Goal: Find specific page/section: Find specific page/section

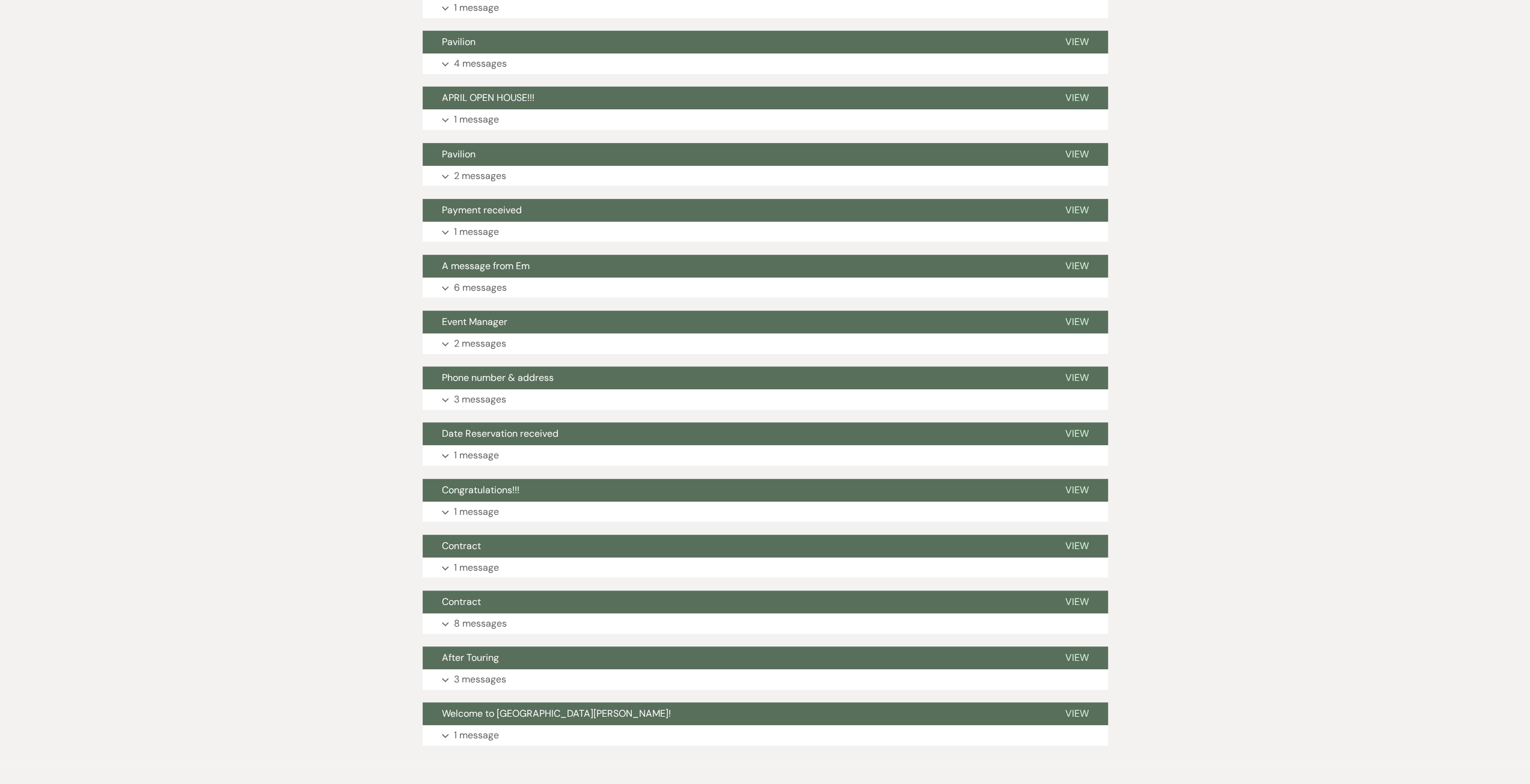
scroll to position [648, 0]
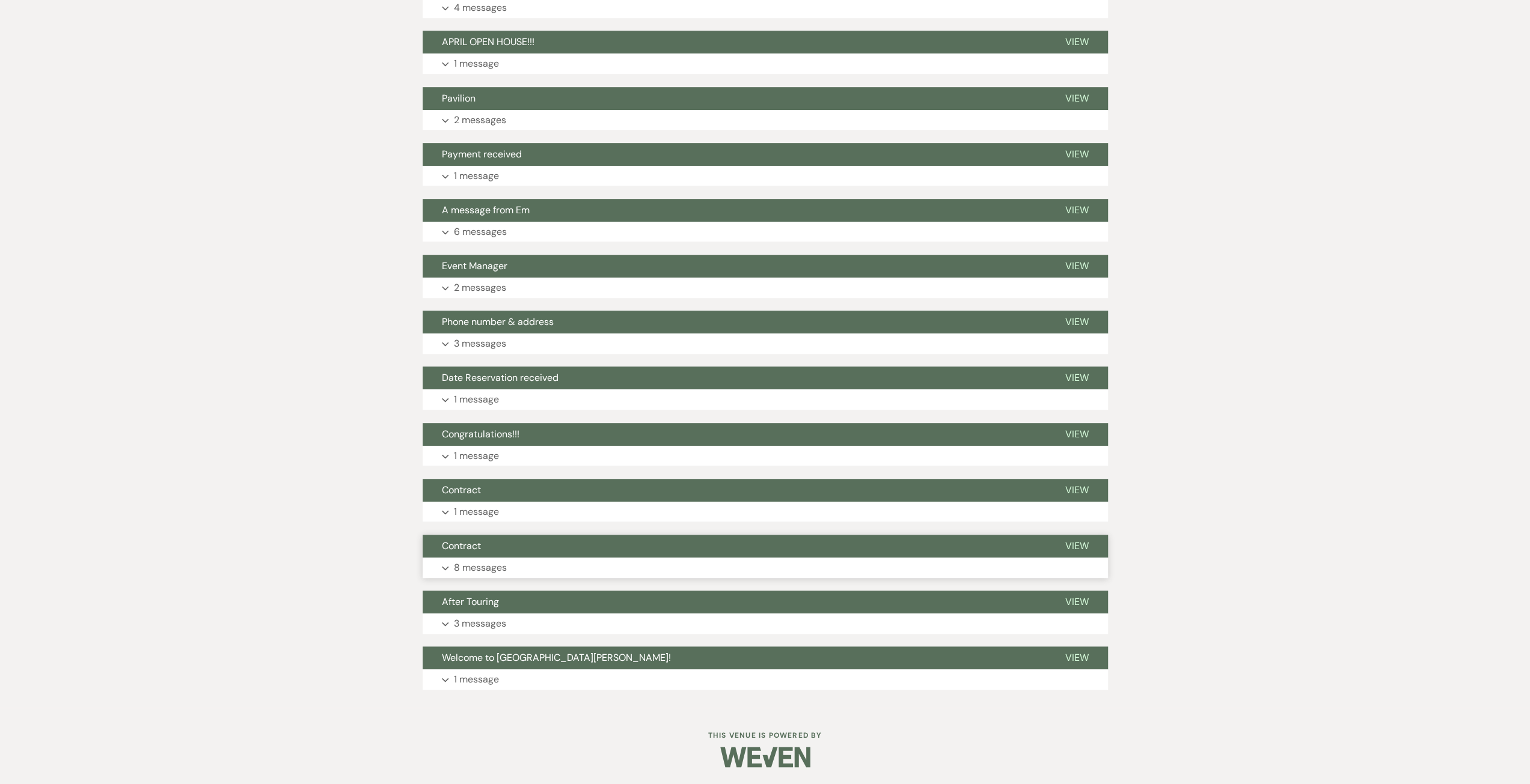
click at [469, 567] on p "8 messages" at bounding box center [480, 567] width 53 height 15
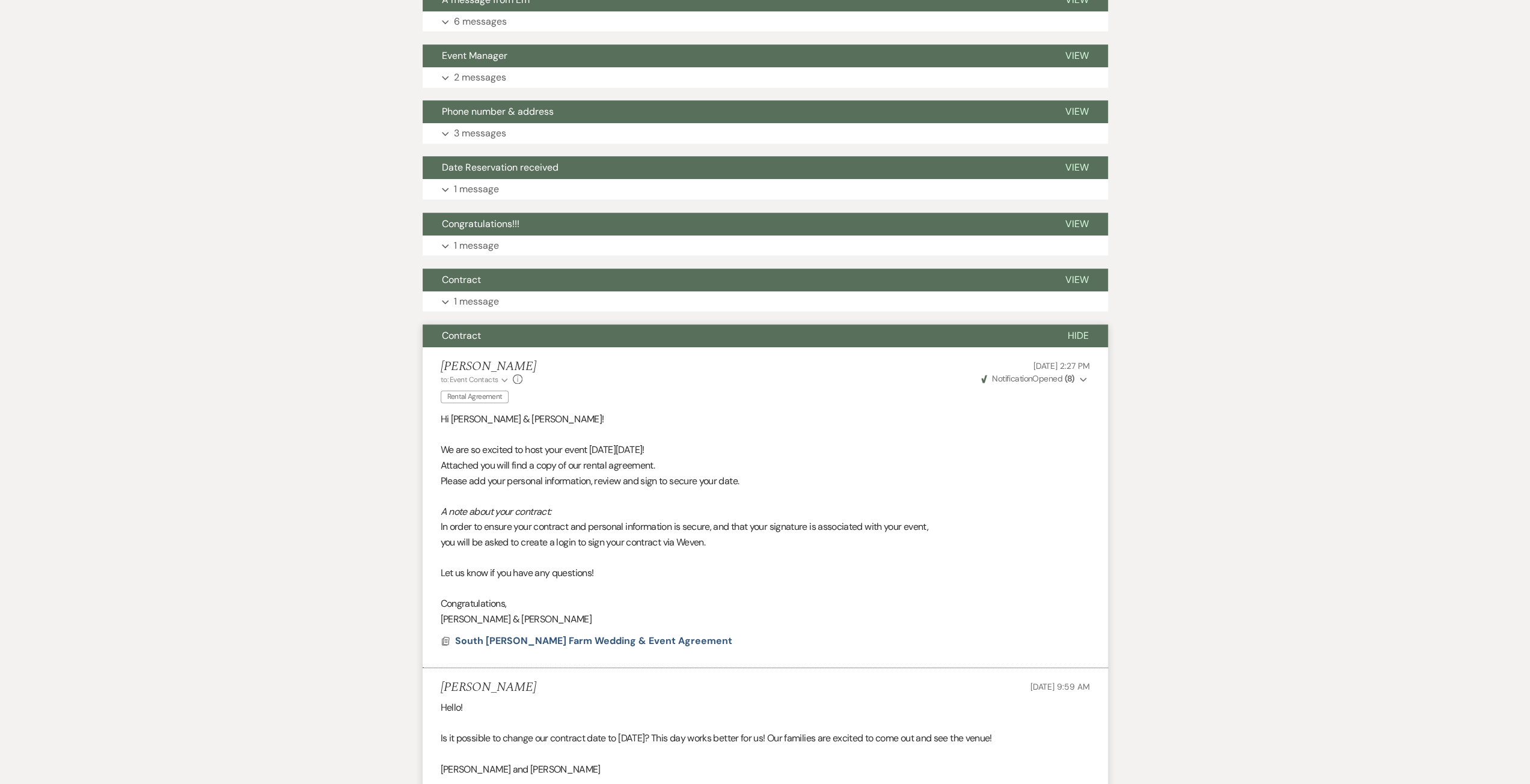
scroll to position [828, 0]
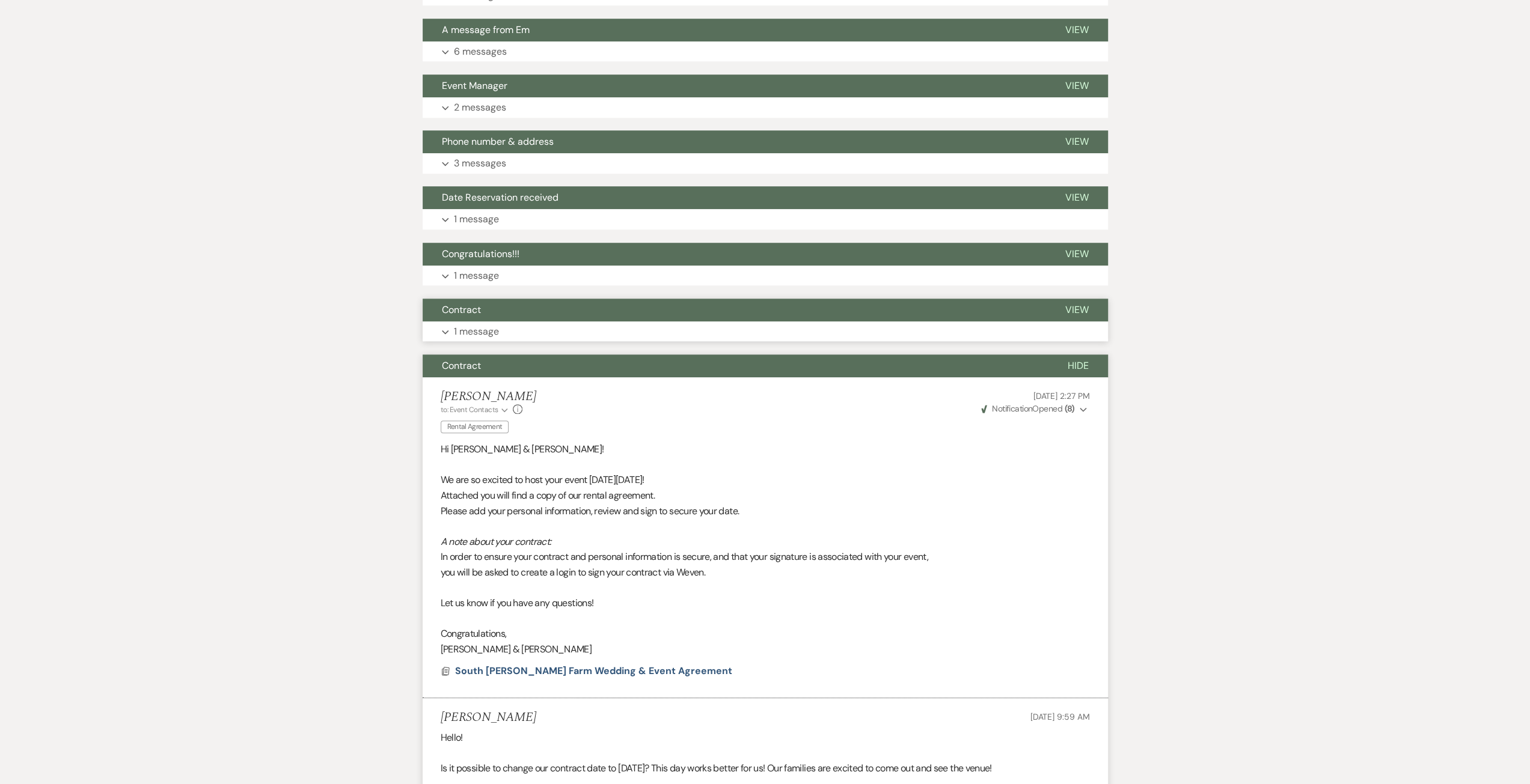
click at [454, 327] on p "1 message" at bounding box center [476, 331] width 45 height 15
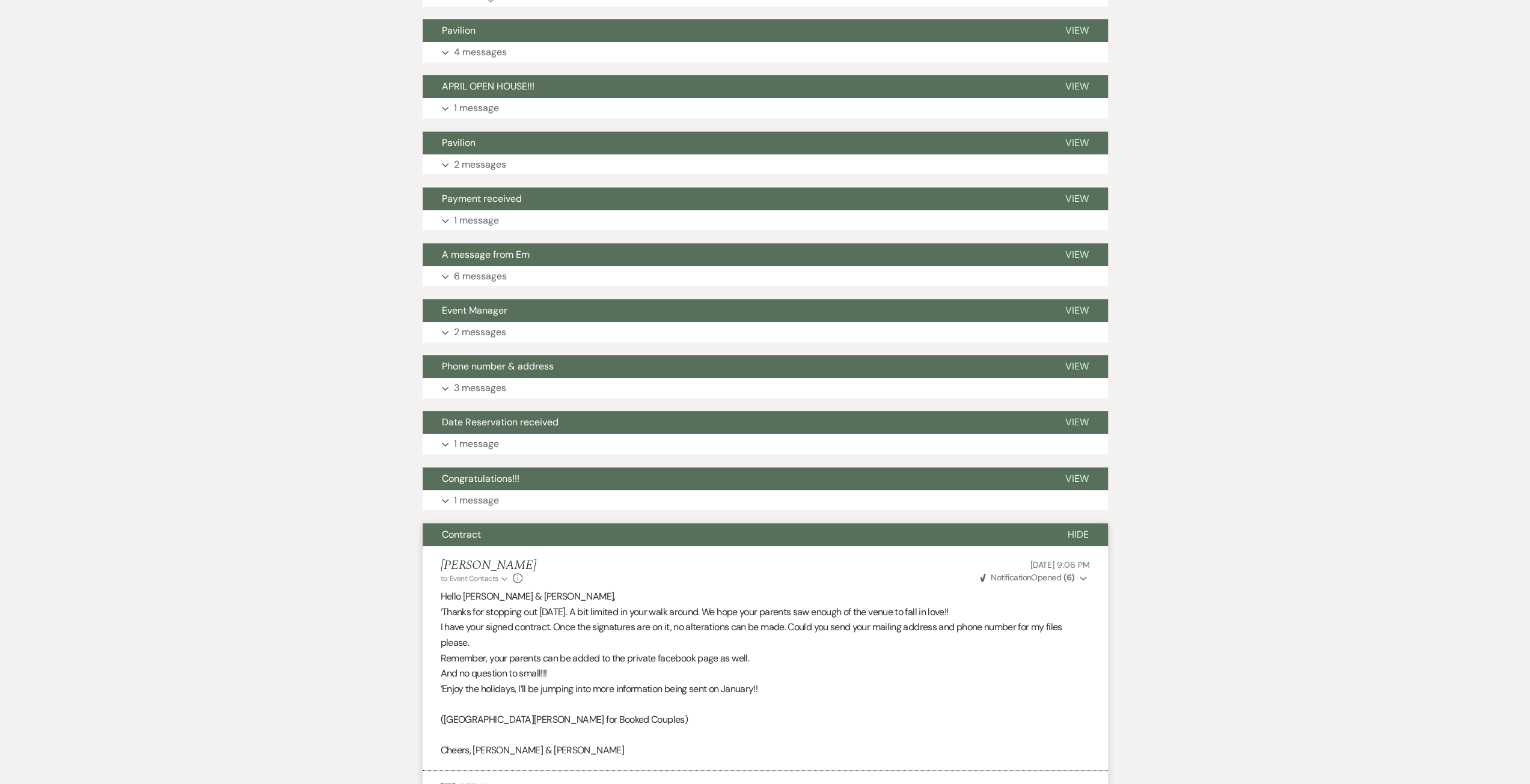
scroll to position [528, 0]
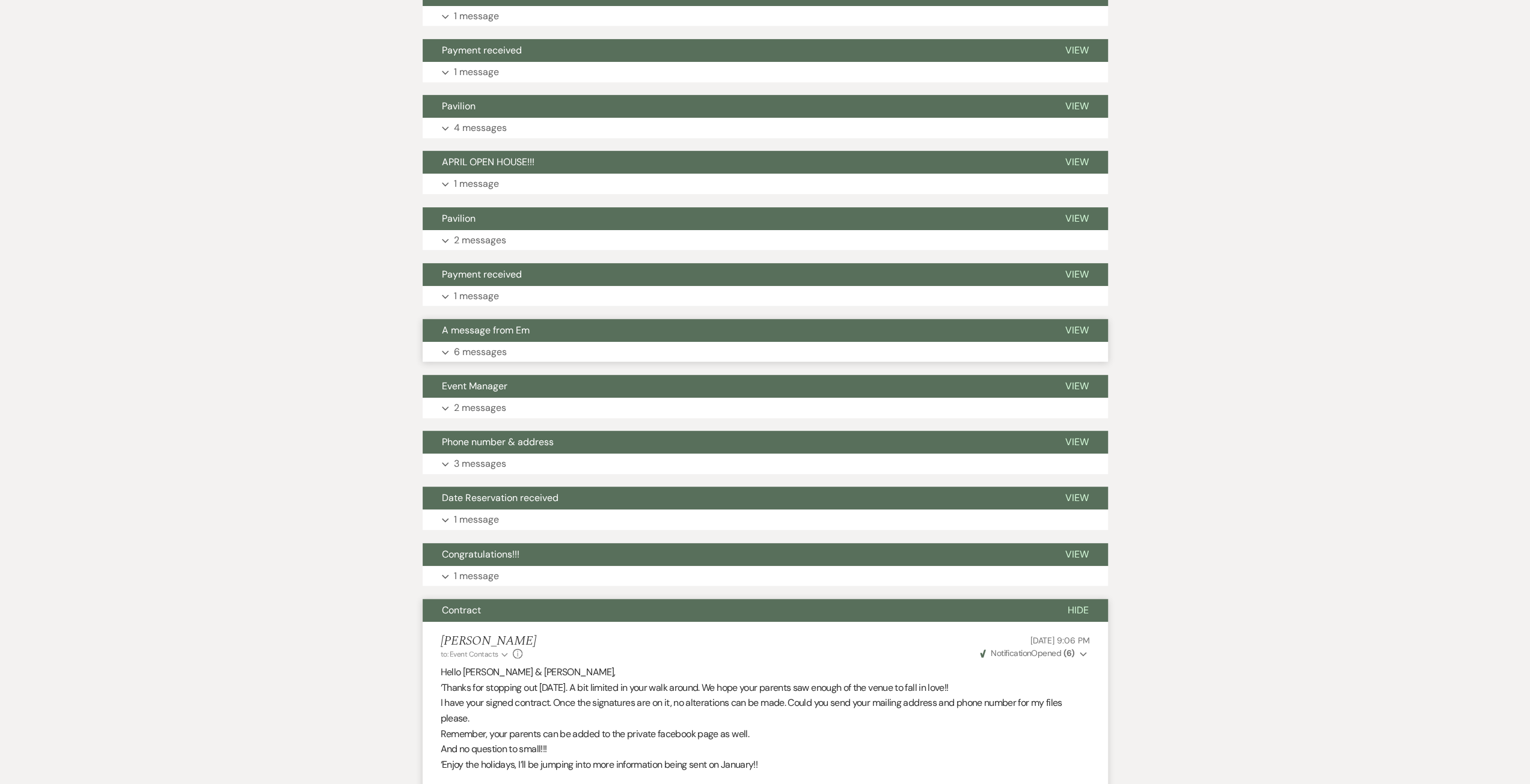
click at [449, 355] on button "Expand 6 messages" at bounding box center [765, 352] width 685 height 20
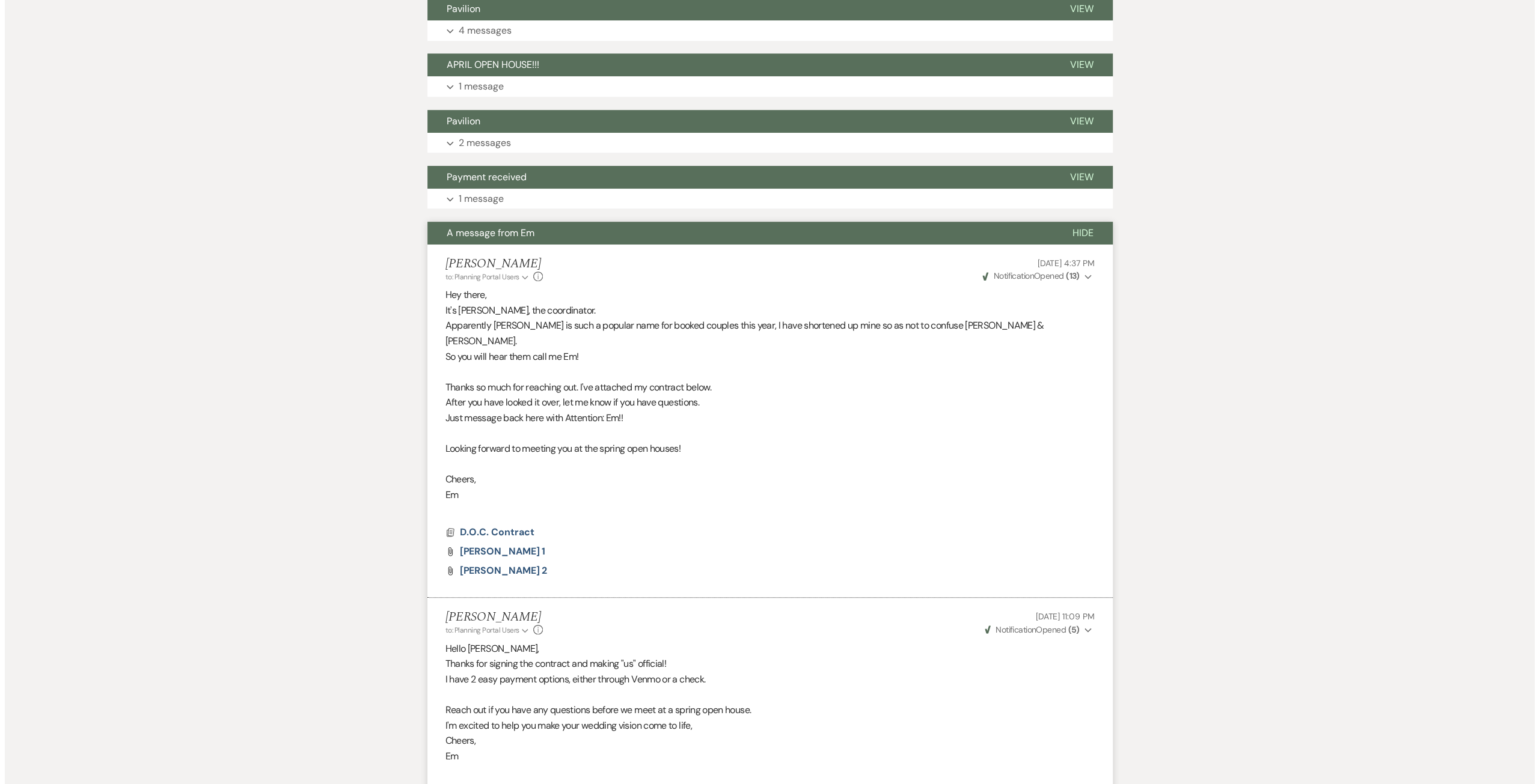
scroll to position [708, 0]
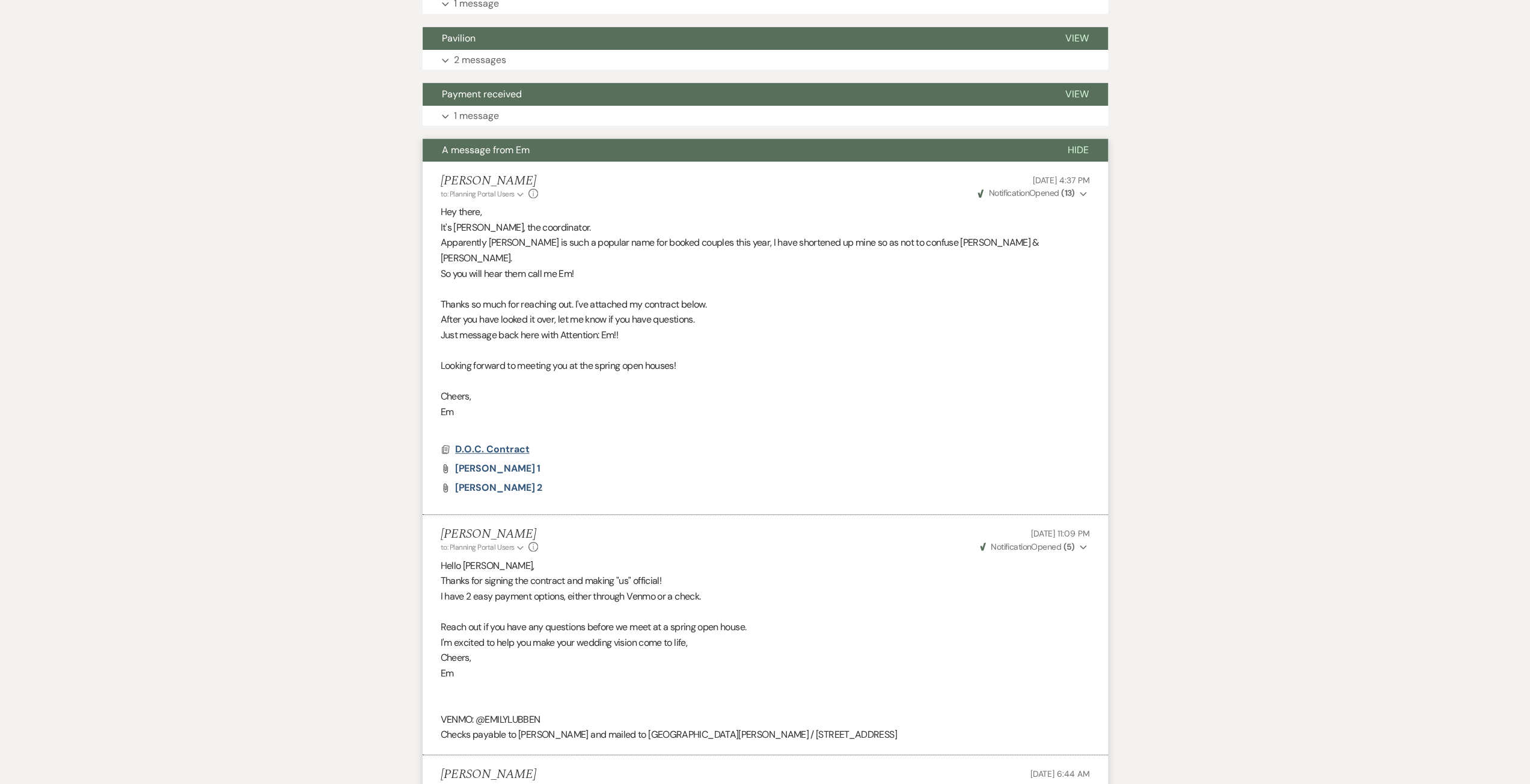
click at [517, 443] on span "D.O.C. Contract" at bounding box center [492, 449] width 74 height 12
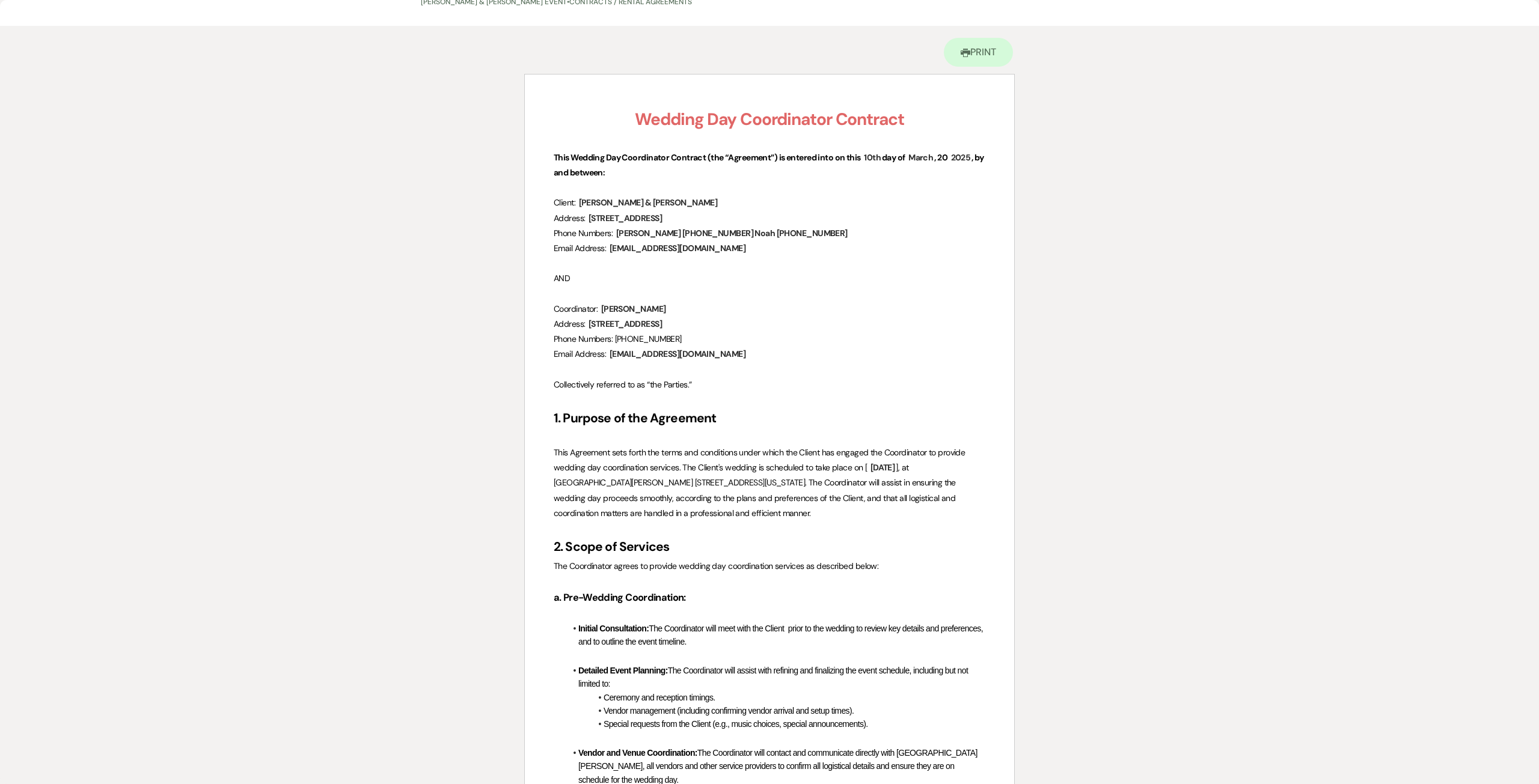
scroll to position [0, 0]
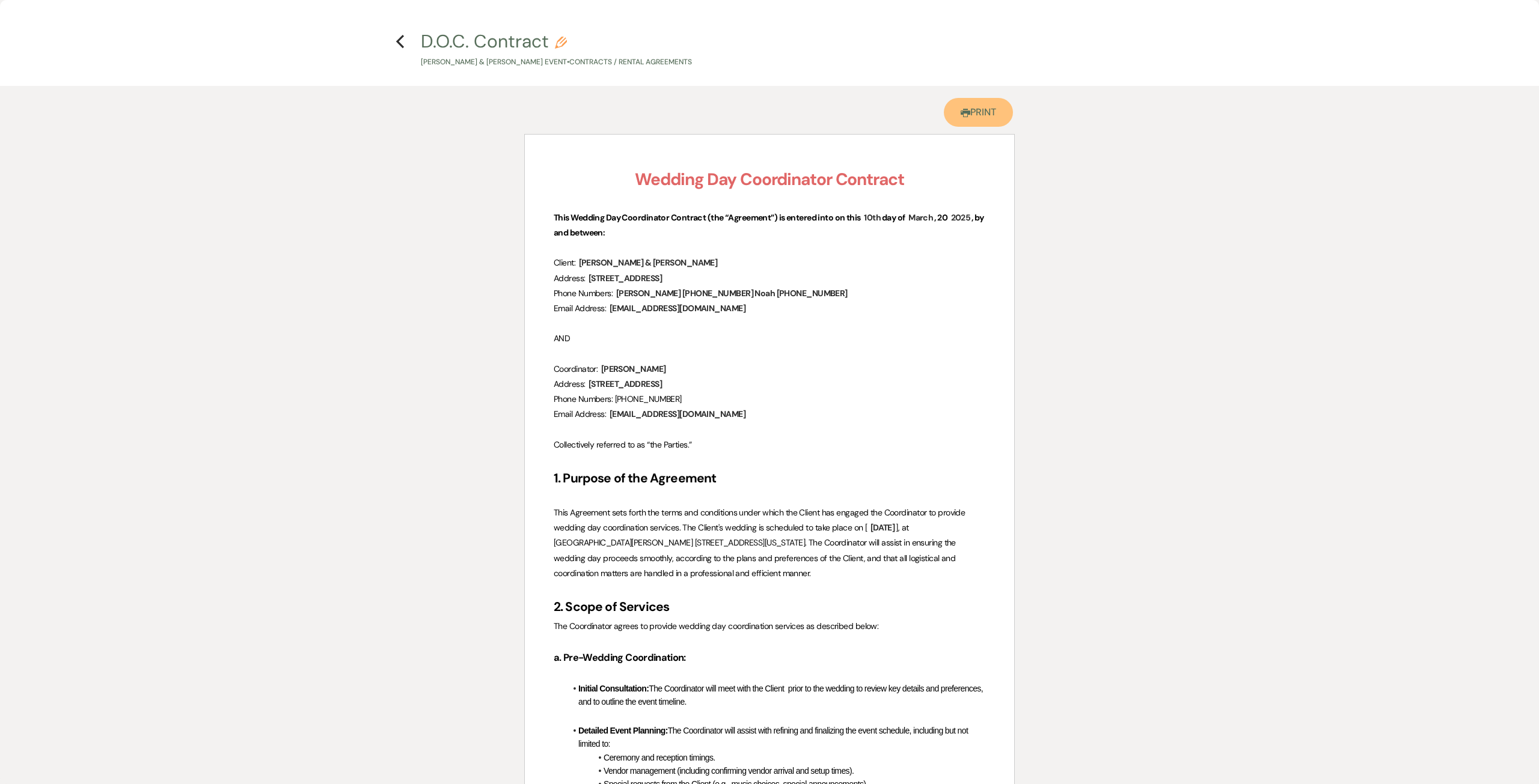
click at [982, 124] on link "Printer Print" at bounding box center [979, 112] width 69 height 29
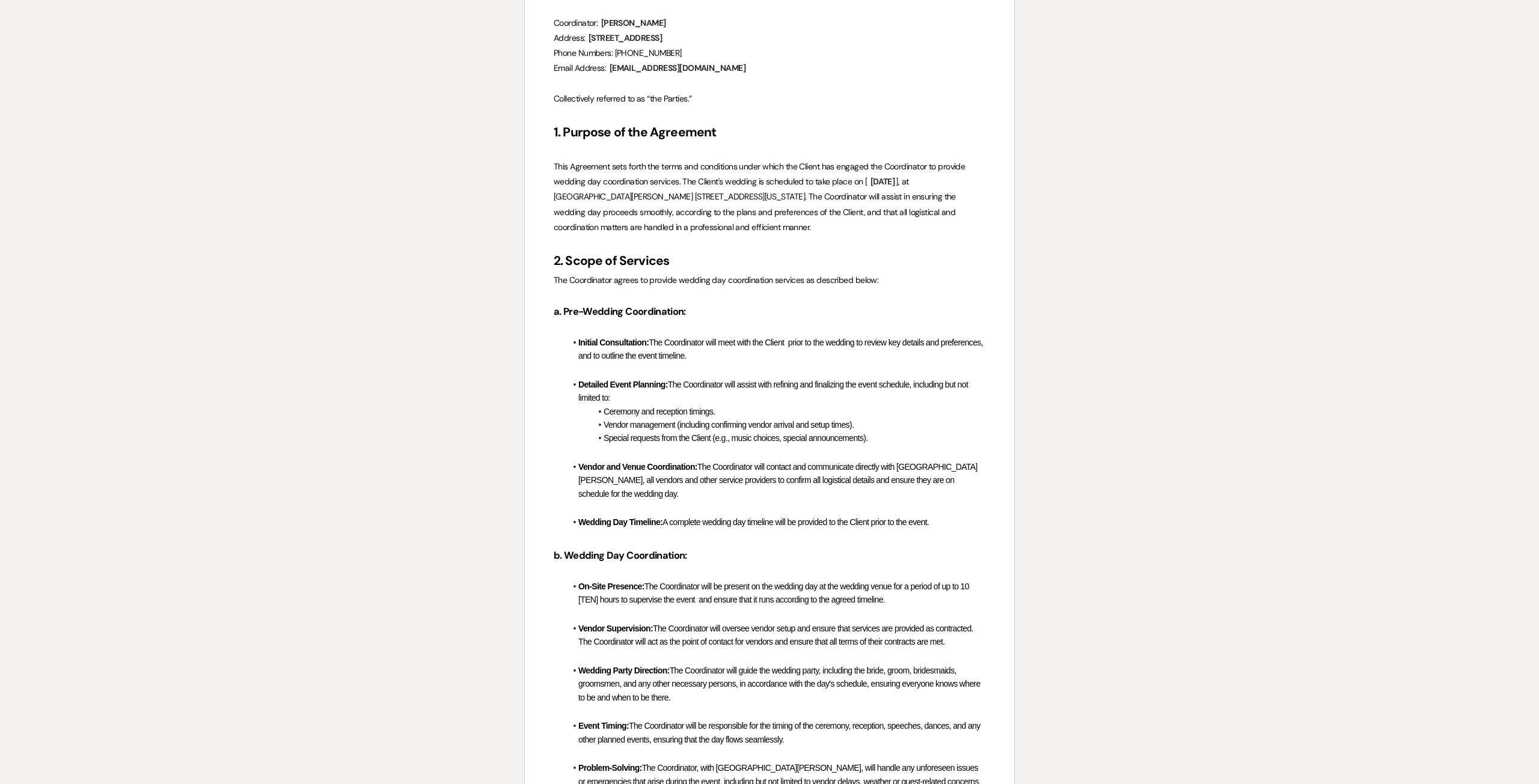
scroll to position [361, 0]
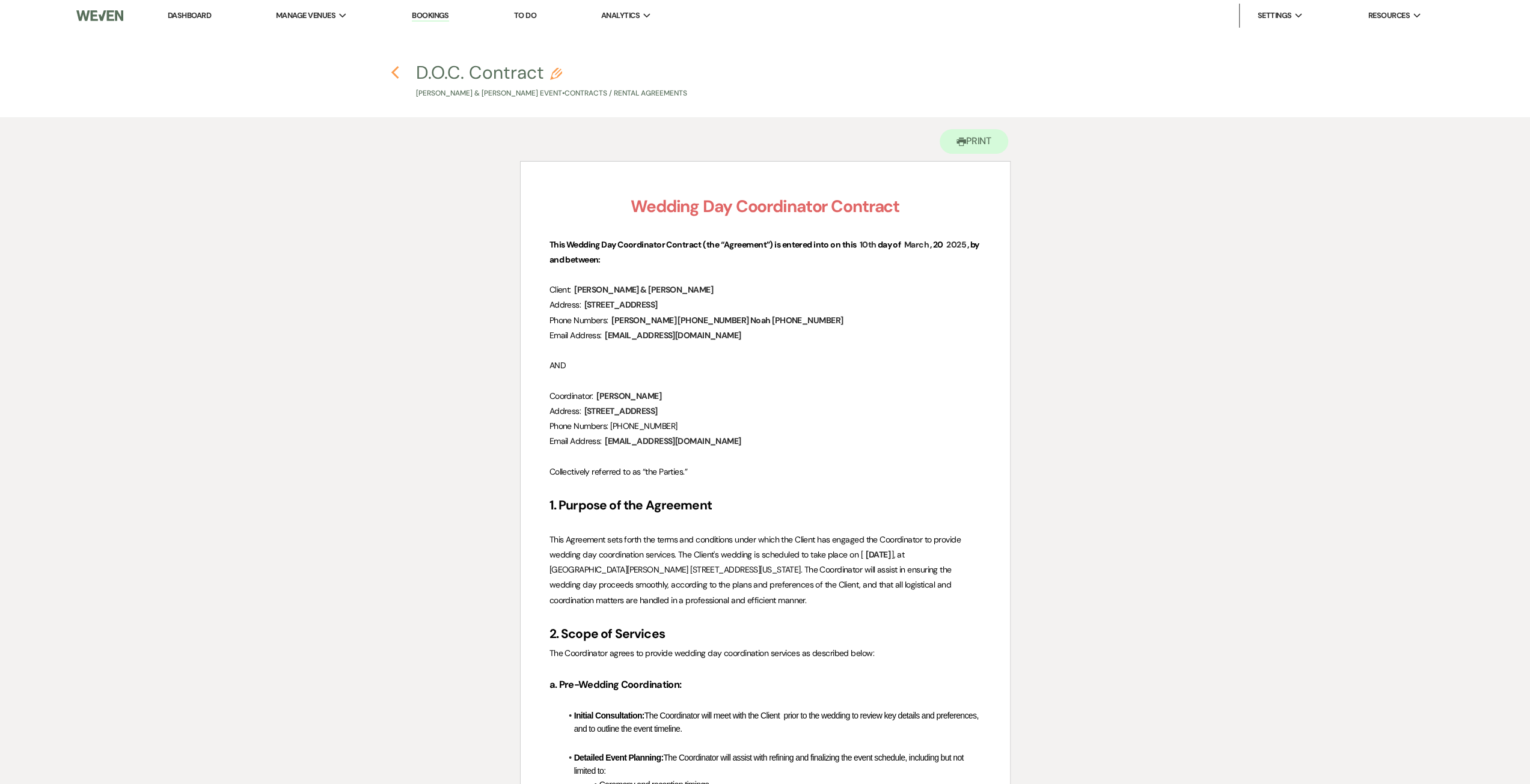
click at [392, 71] on icon "Previous" at bounding box center [395, 72] width 9 height 14
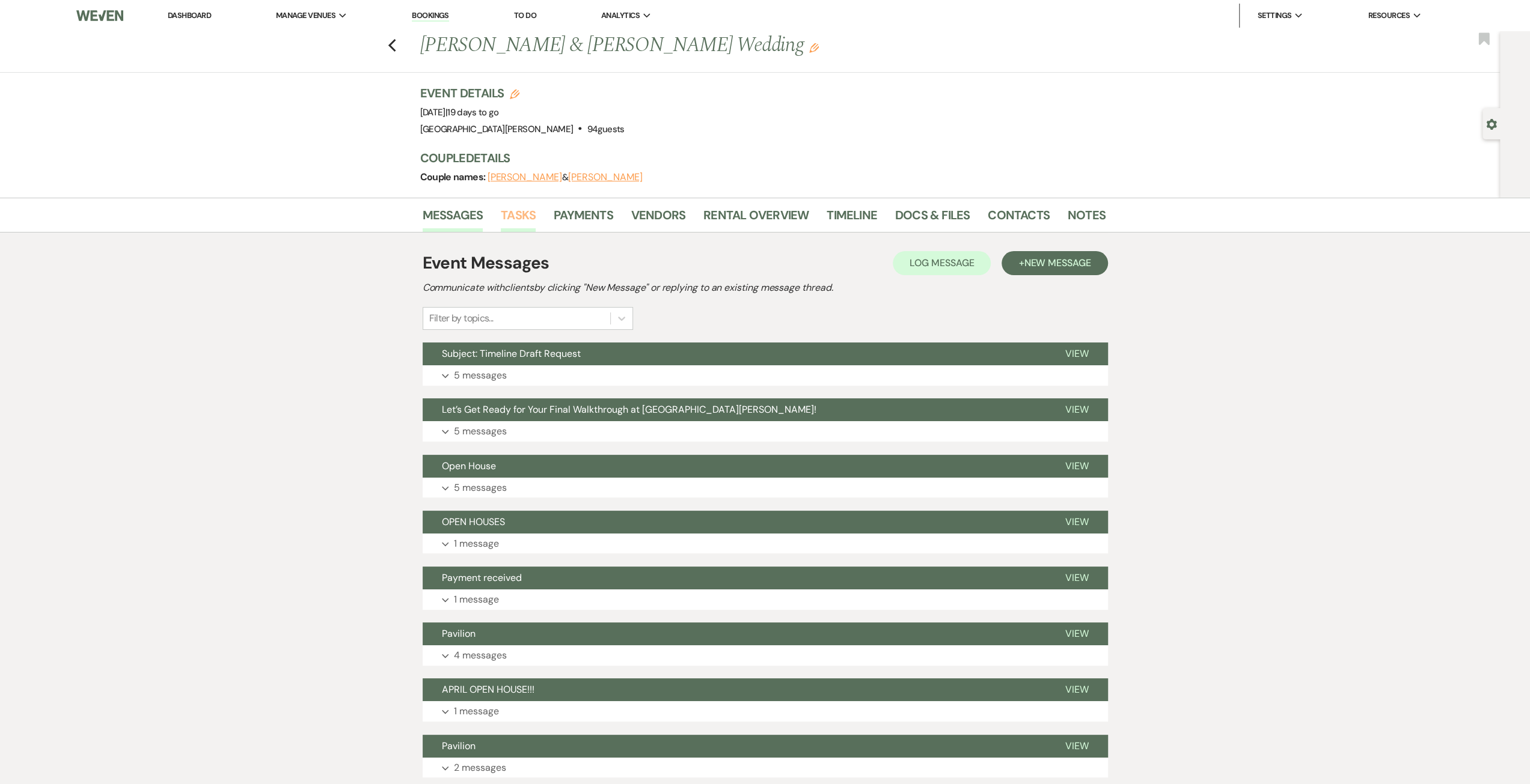
click at [518, 213] on link "Tasks" at bounding box center [518, 218] width 35 height 27
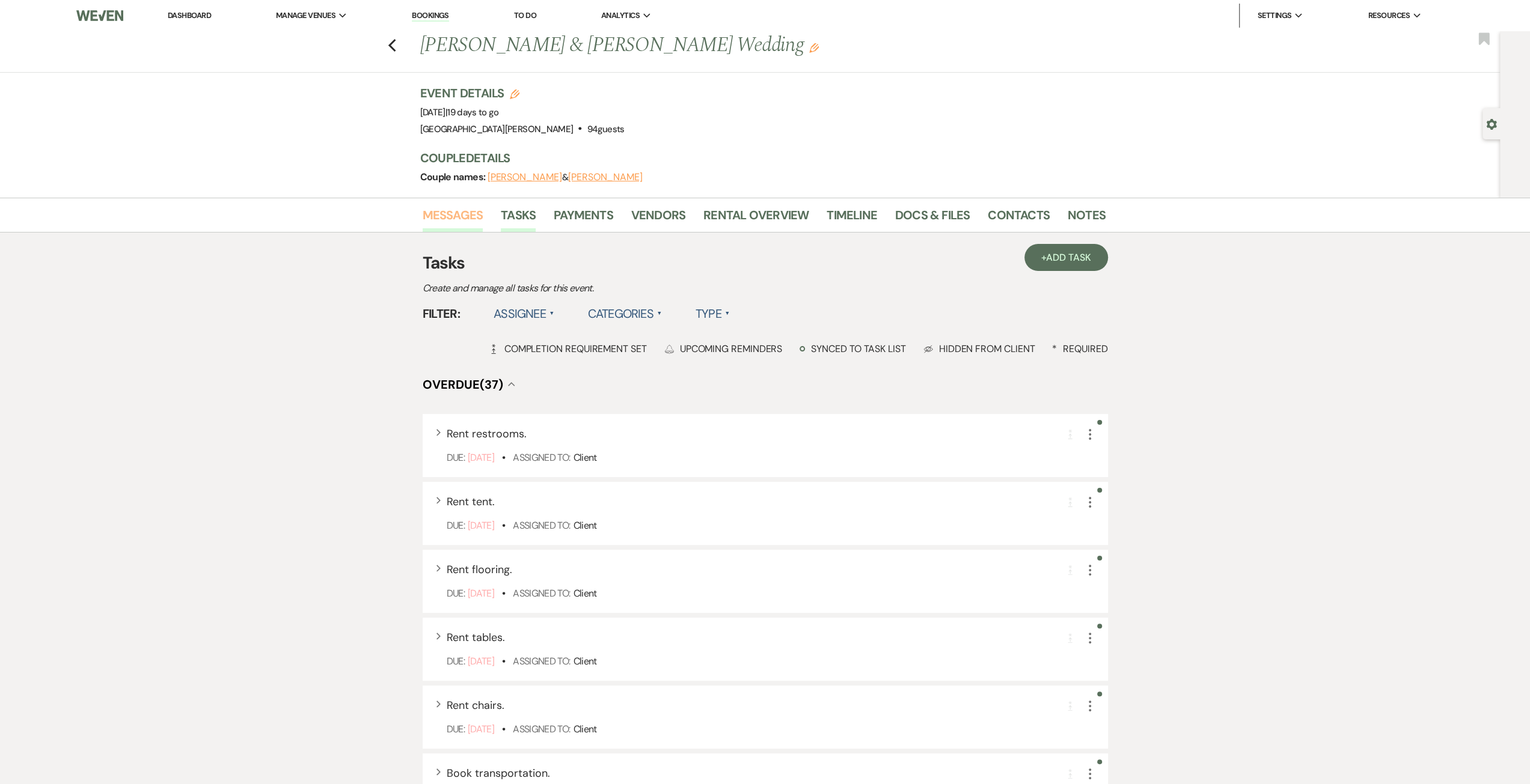
click at [480, 217] on link "Messages" at bounding box center [453, 218] width 61 height 27
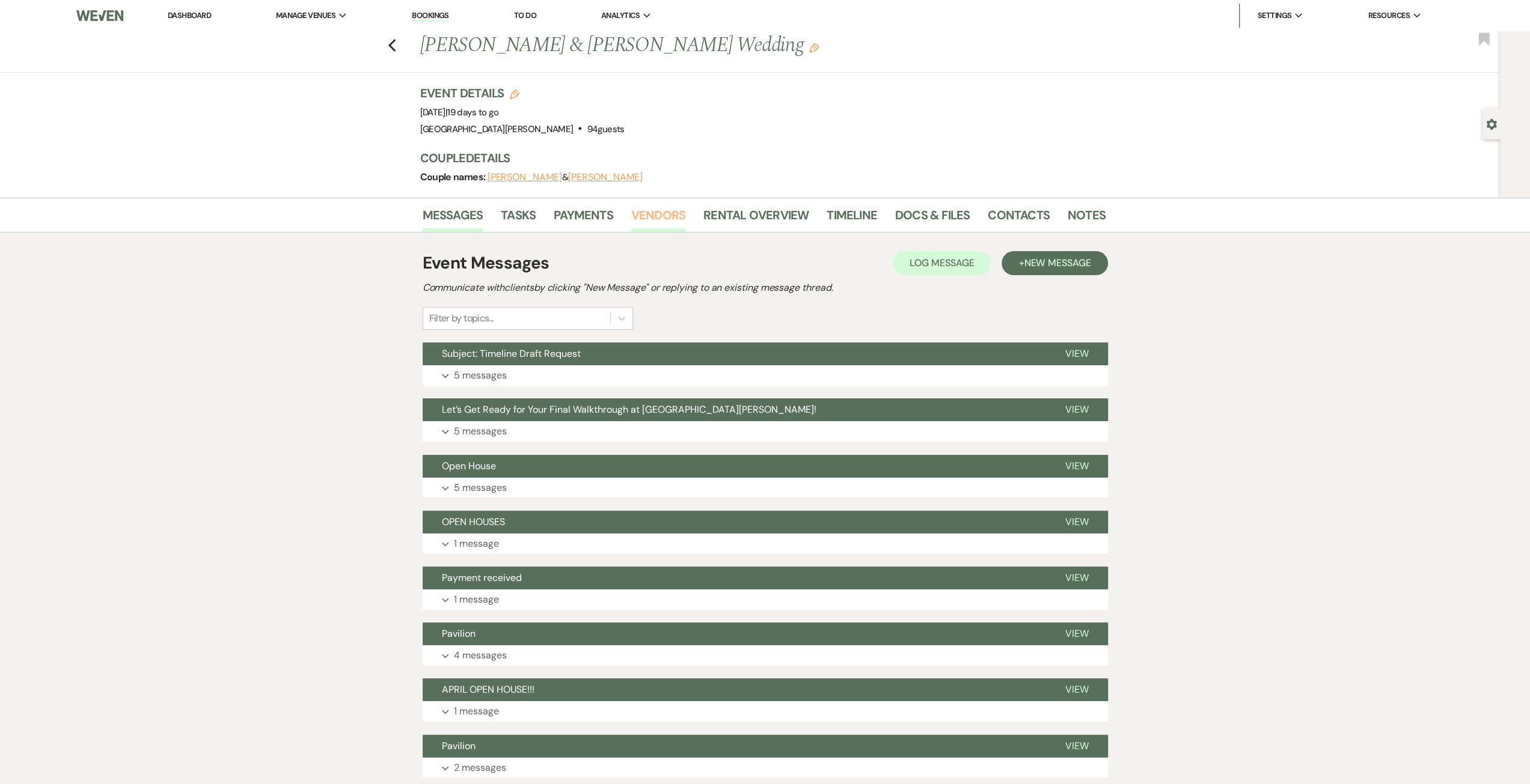
click at [662, 211] on link "Vendors" at bounding box center [658, 218] width 54 height 27
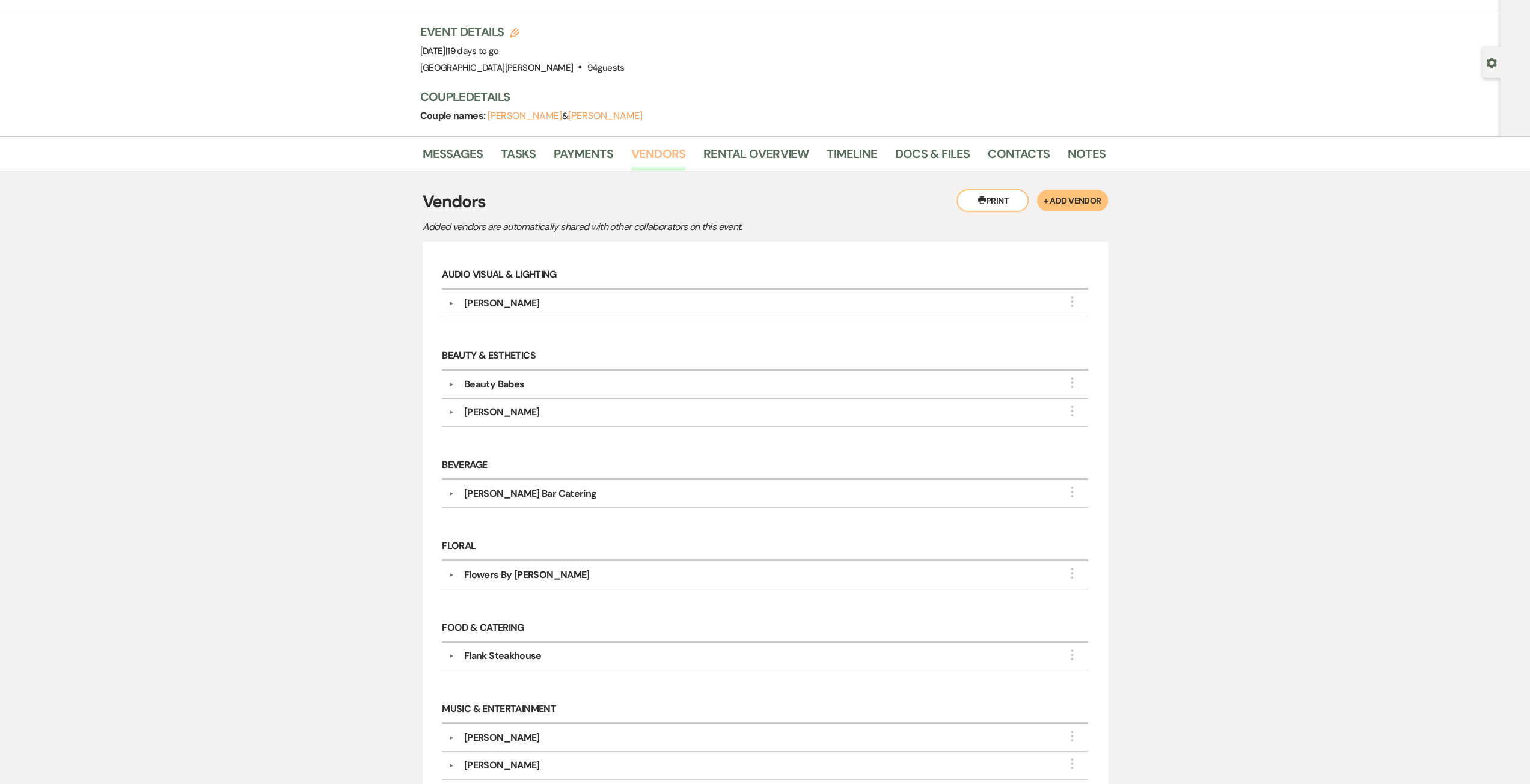
scroll to position [180, 0]
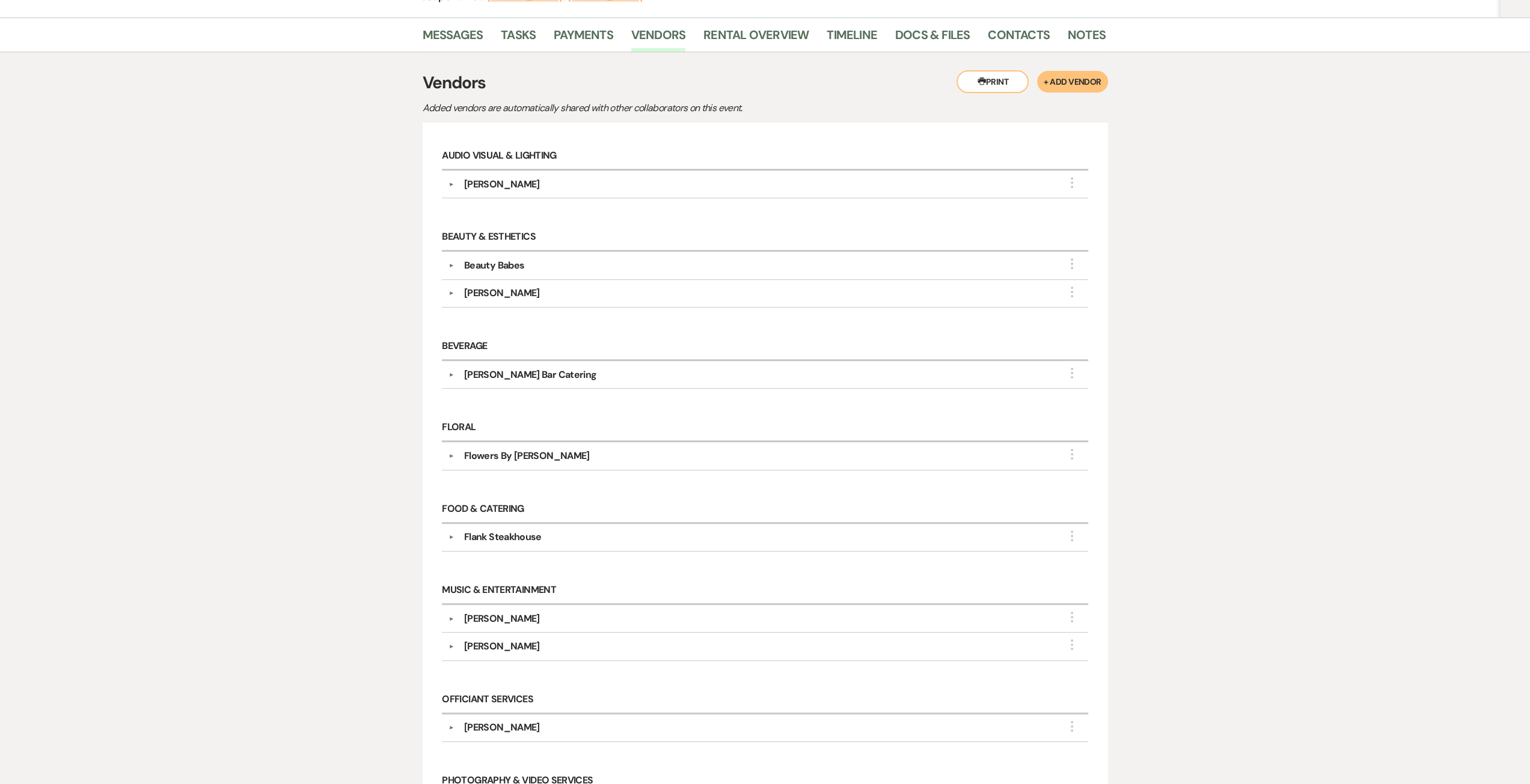
click at [542, 182] on div "Paul Young" at bounding box center [767, 184] width 627 height 14
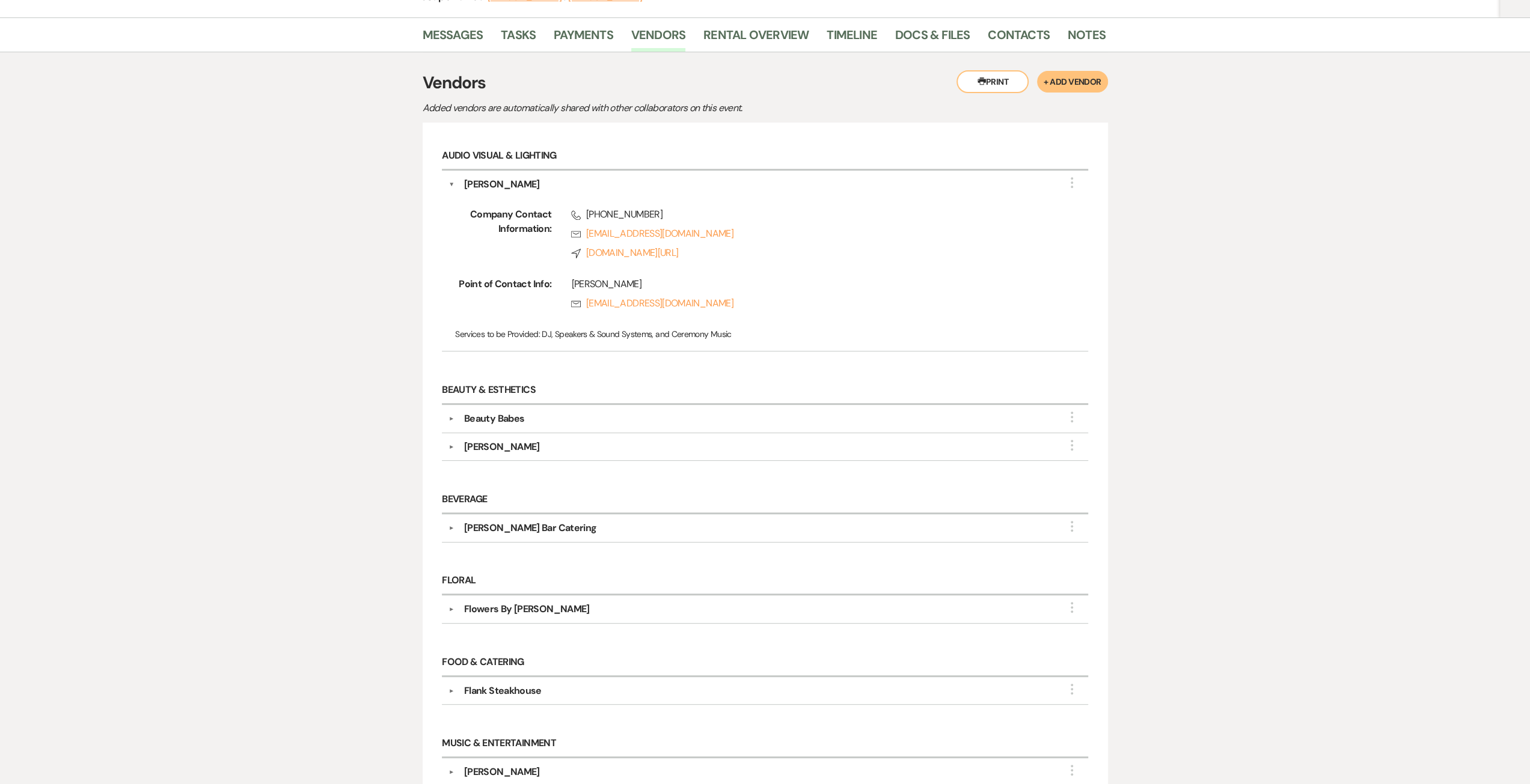
click at [542, 182] on div "Paul Young" at bounding box center [767, 184] width 627 height 14
